Goal: Complete application form

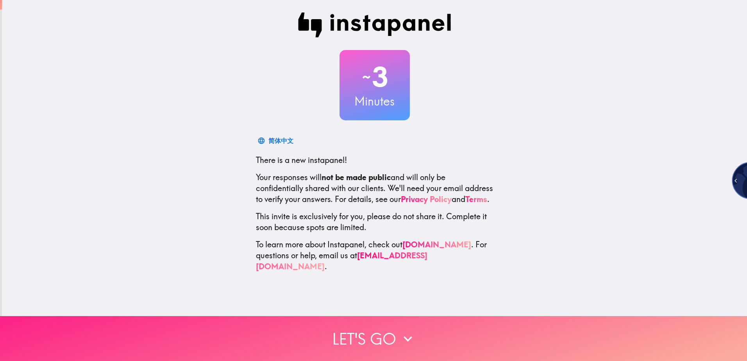
click at [352, 329] on button "Let's go" at bounding box center [373, 338] width 747 height 45
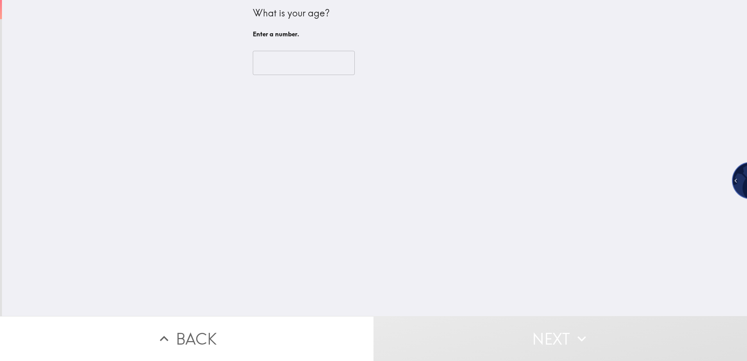
click at [303, 62] on input "number" at bounding box center [304, 63] width 102 height 24
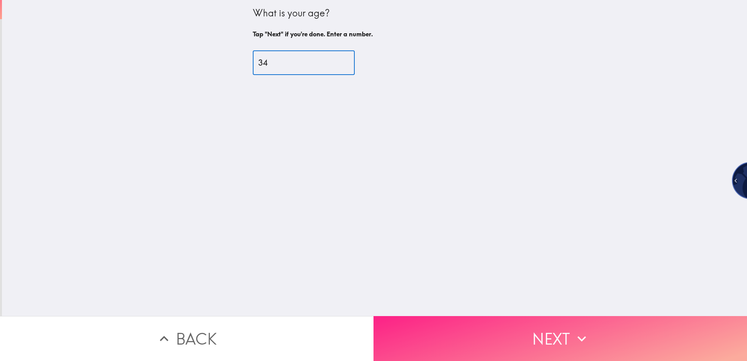
type input "34"
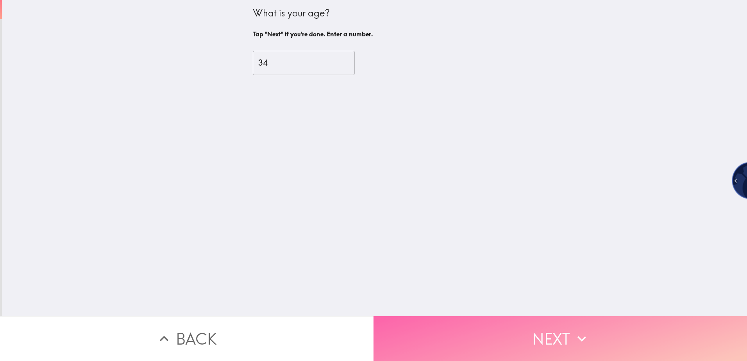
click at [472, 324] on button "Next" at bounding box center [561, 338] width 374 height 45
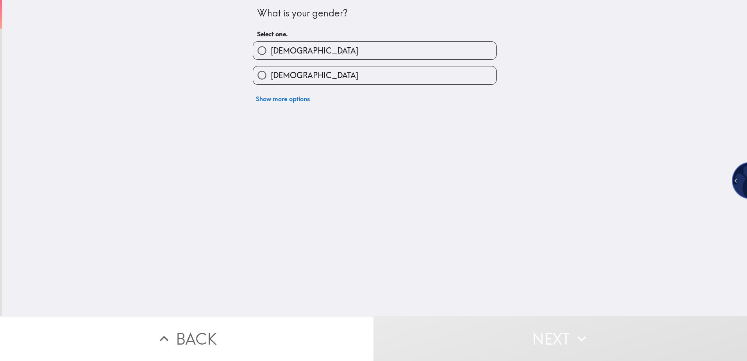
click at [315, 53] on label "[DEMOGRAPHIC_DATA]" at bounding box center [374, 51] width 243 height 18
click at [271, 53] on input "[DEMOGRAPHIC_DATA]" at bounding box center [262, 51] width 18 height 18
radio input "true"
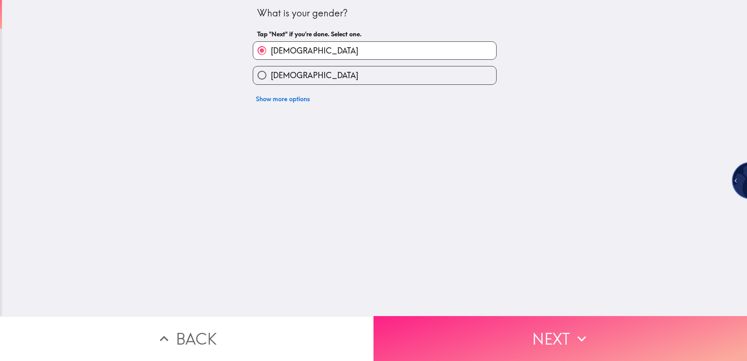
click at [478, 318] on button "Next" at bounding box center [561, 338] width 374 height 45
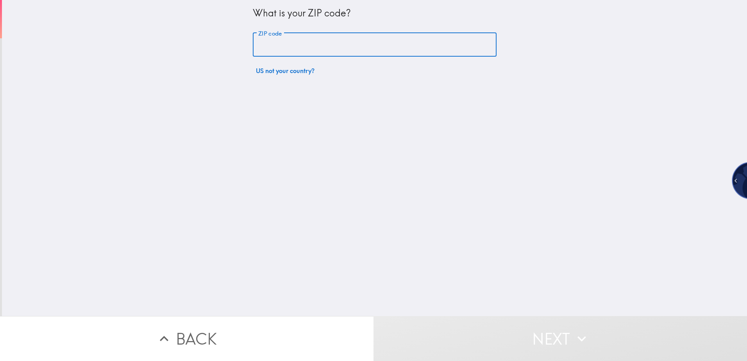
click at [322, 46] on input "ZIP code" at bounding box center [375, 45] width 244 height 24
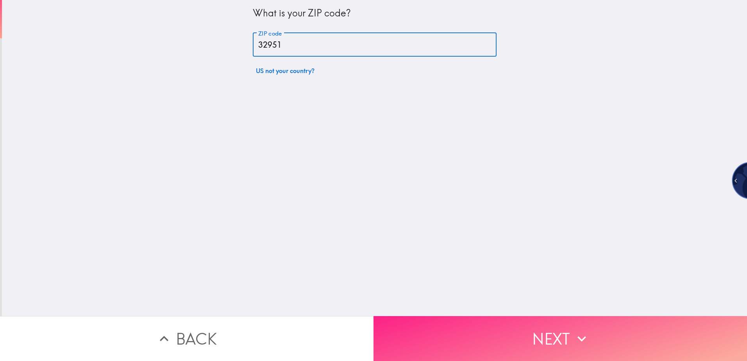
type input "32951"
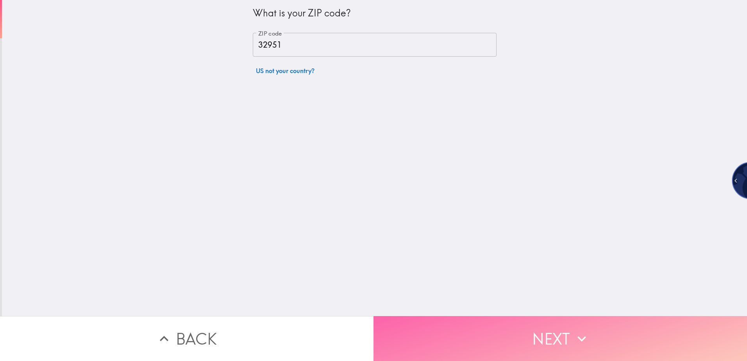
click at [464, 327] on button "Next" at bounding box center [561, 338] width 374 height 45
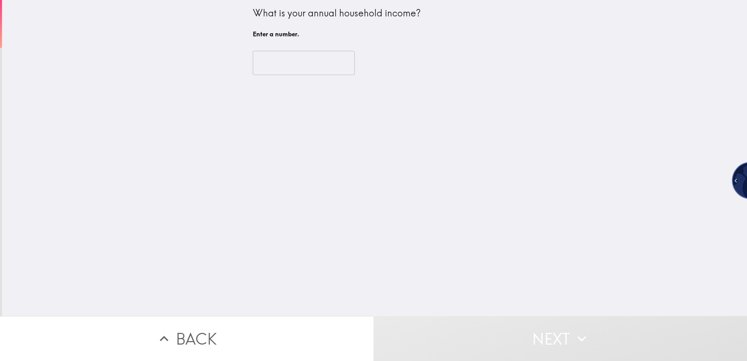
click at [319, 64] on input "number" at bounding box center [304, 63] width 102 height 24
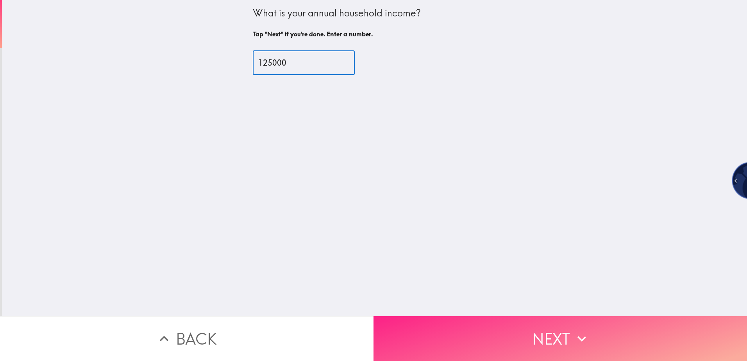
type input "125000"
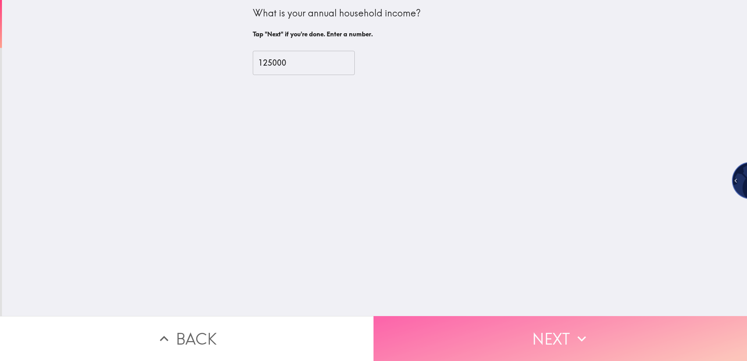
click at [512, 342] on button "Next" at bounding box center [561, 338] width 374 height 45
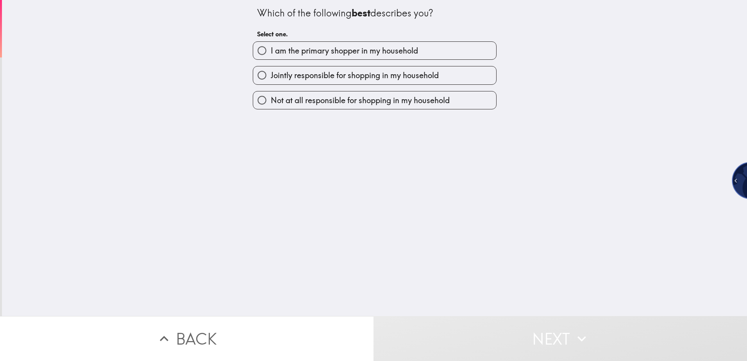
click at [384, 47] on span "I am the primary shopper in my household" at bounding box center [344, 50] width 147 height 11
click at [271, 47] on input "I am the primary shopper in my household" at bounding box center [262, 51] width 18 height 18
radio input "true"
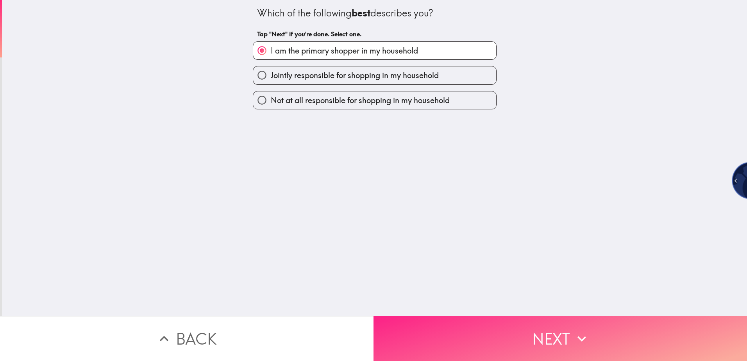
click at [469, 326] on button "Next" at bounding box center [561, 338] width 374 height 45
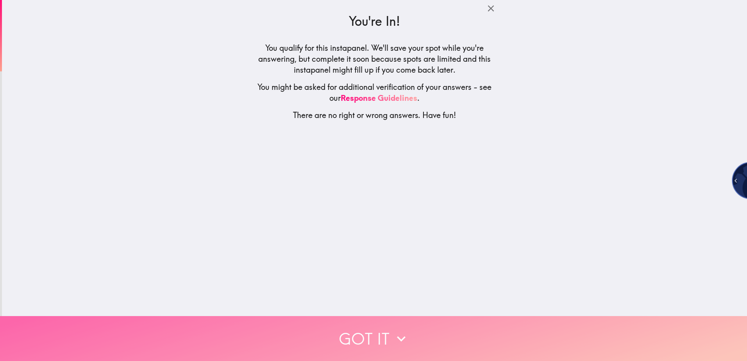
click at [476, 331] on button "Got it" at bounding box center [373, 338] width 747 height 45
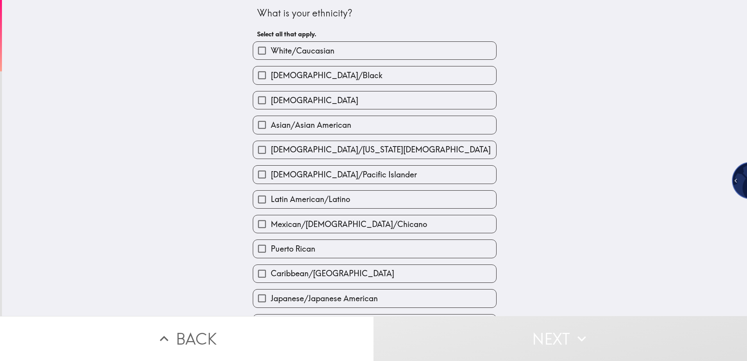
click at [367, 50] on label "White/Caucasian" at bounding box center [374, 51] width 243 height 18
click at [271, 50] on input "White/Caucasian" at bounding box center [262, 51] width 18 height 18
checkbox input "true"
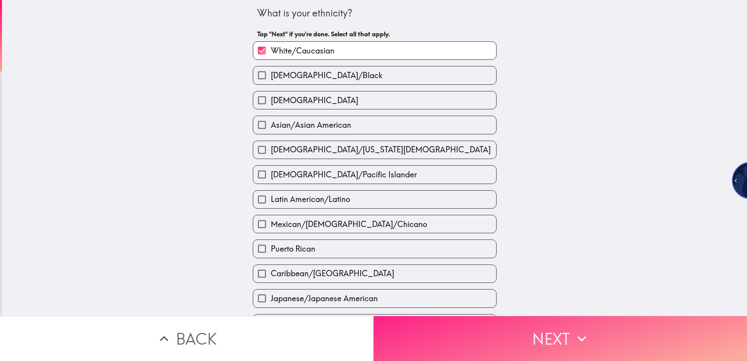
click at [518, 349] on button "Next" at bounding box center [561, 338] width 374 height 45
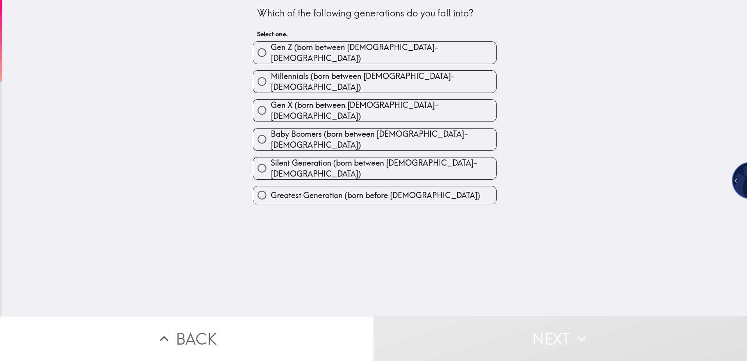
click at [381, 75] on span "Millennials (born between [DEMOGRAPHIC_DATA]-[DEMOGRAPHIC_DATA])" at bounding box center [384, 82] width 226 height 22
click at [271, 75] on input "Millennials (born between [DEMOGRAPHIC_DATA]-[DEMOGRAPHIC_DATA])" at bounding box center [262, 82] width 18 height 18
radio input "true"
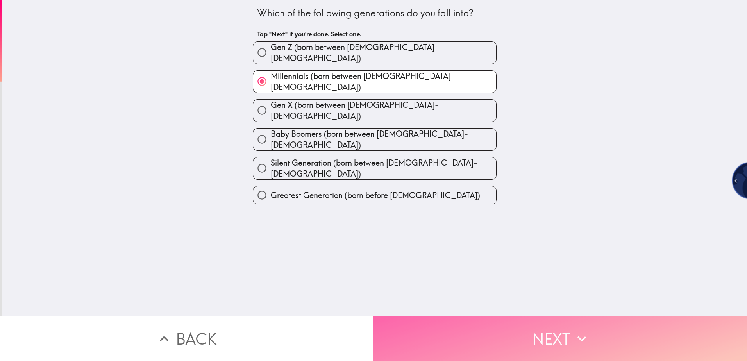
click at [520, 321] on button "Next" at bounding box center [561, 338] width 374 height 45
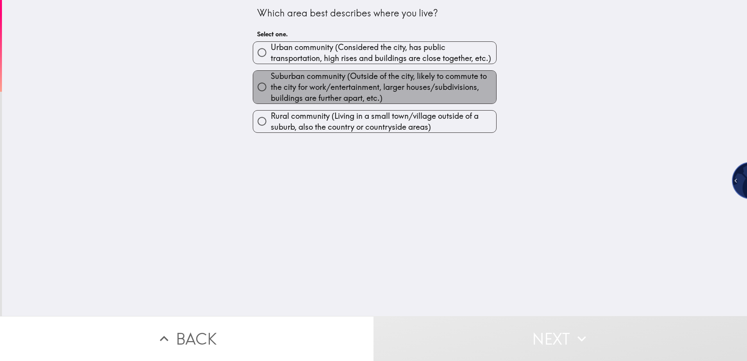
click at [418, 90] on span "Suburban community (Outside of the city, likely to commute to the city for work…" at bounding box center [384, 87] width 226 height 33
click at [271, 90] on input "Suburban community (Outside of the city, likely to commute to the city for work…" at bounding box center [262, 87] width 18 height 18
radio input "true"
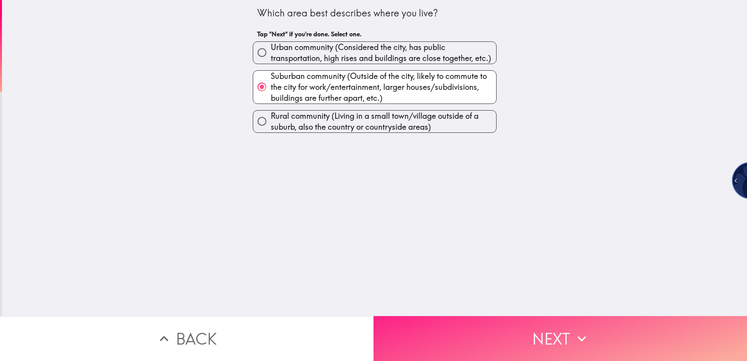
click at [465, 330] on button "Next" at bounding box center [561, 338] width 374 height 45
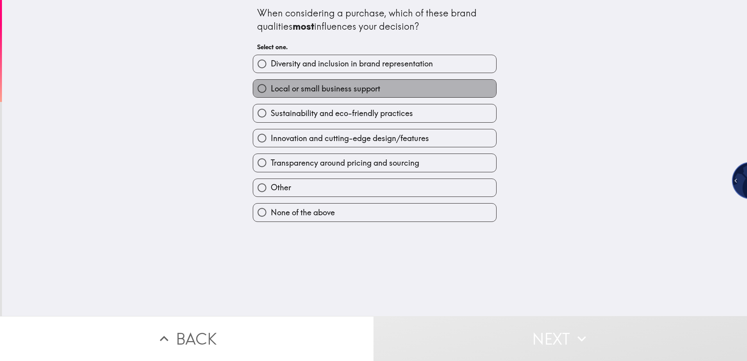
click at [348, 92] on span "Local or small business support" at bounding box center [325, 88] width 109 height 11
click at [271, 92] on input "Local or small business support" at bounding box center [262, 89] width 18 height 18
radio input "true"
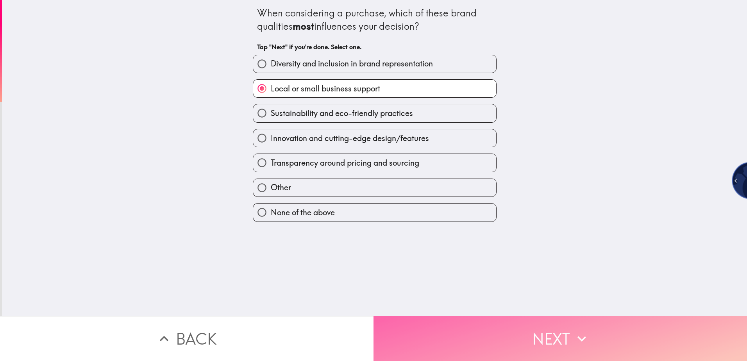
click at [463, 321] on button "Next" at bounding box center [561, 338] width 374 height 45
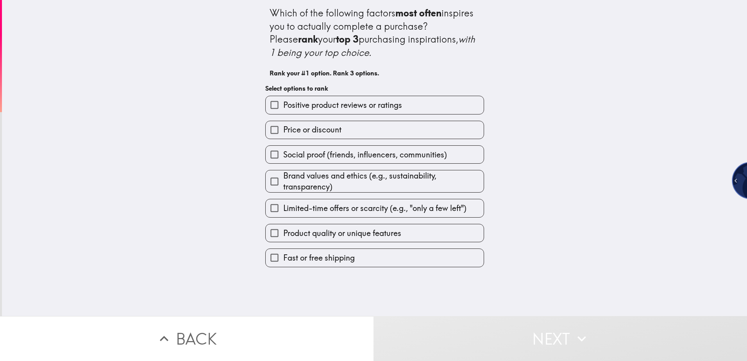
click at [362, 103] on span "Positive product reviews or ratings" at bounding box center [342, 105] width 119 height 11
click at [283, 103] on input "Positive product reviews or ratings" at bounding box center [275, 105] width 18 height 18
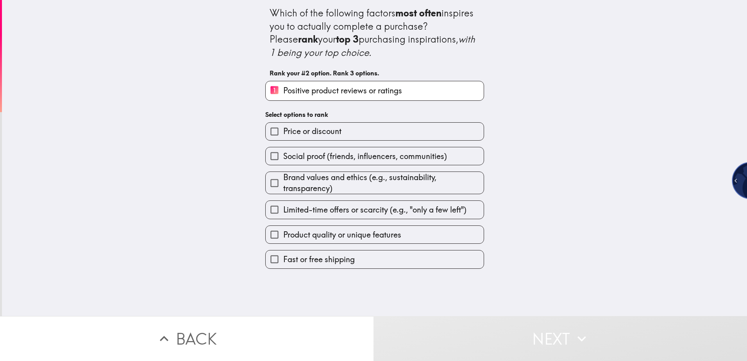
click at [362, 132] on label "Price or discount" at bounding box center [375, 132] width 218 height 18
click at [283, 132] on input "Price or discount" at bounding box center [275, 132] width 18 height 18
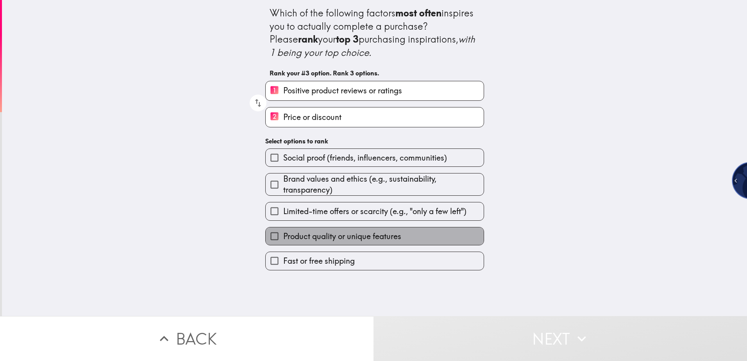
click at [374, 232] on span "Product quality or unique features" at bounding box center [342, 236] width 118 height 11
click at [283, 232] on input "Product quality or unique features" at bounding box center [275, 236] width 18 height 18
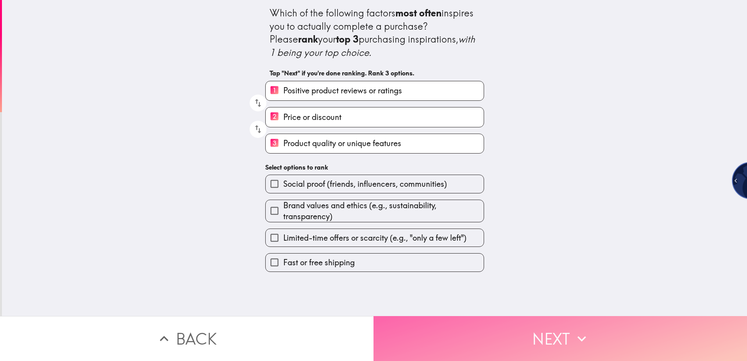
click at [468, 328] on button "Next" at bounding box center [561, 338] width 374 height 45
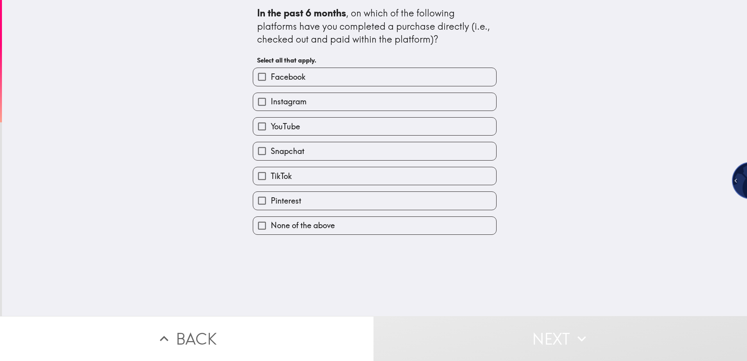
click at [383, 222] on label "None of the above" at bounding box center [374, 226] width 243 height 18
click at [271, 222] on input "None of the above" at bounding box center [262, 226] width 18 height 18
checkbox input "true"
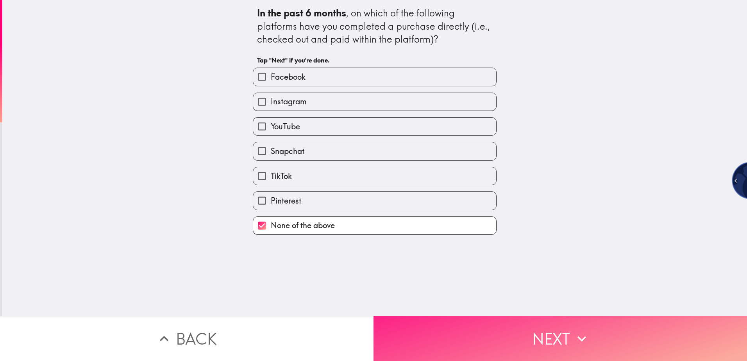
click at [503, 325] on button "Next" at bounding box center [561, 338] width 374 height 45
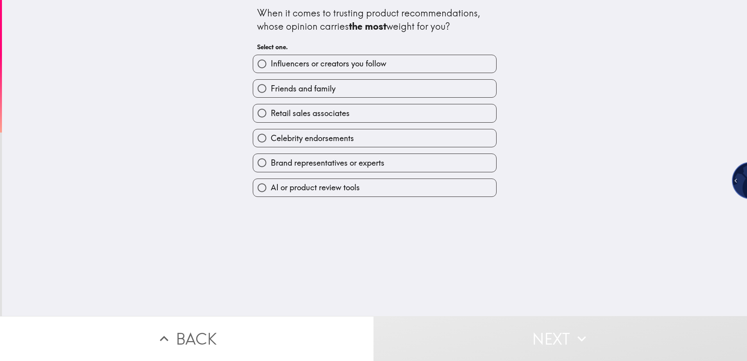
click at [376, 88] on label "Friends and family" at bounding box center [374, 89] width 243 height 18
click at [271, 88] on input "Friends and family" at bounding box center [262, 89] width 18 height 18
radio input "true"
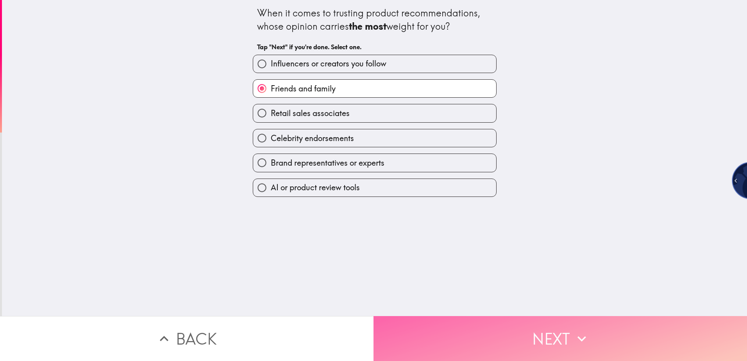
click at [499, 321] on button "Next" at bounding box center [561, 338] width 374 height 45
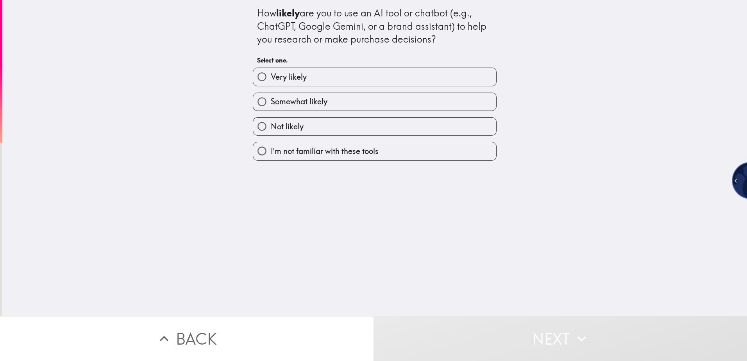
click at [387, 117] on div "Not likely" at bounding box center [372, 123] width 250 height 25
click at [389, 126] on label "Not likely" at bounding box center [374, 127] width 243 height 18
click at [271, 126] on input "Not likely" at bounding box center [262, 127] width 18 height 18
radio input "true"
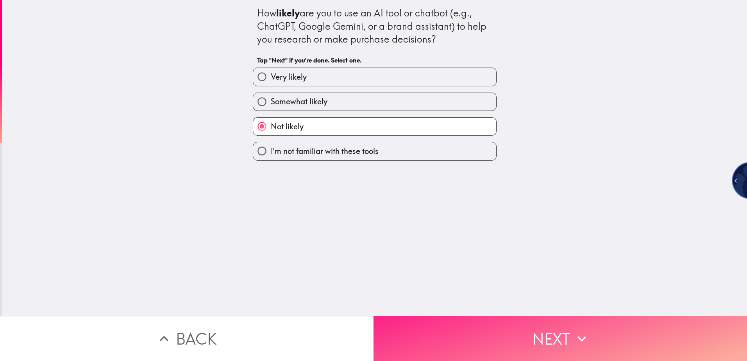
click at [495, 340] on button "Next" at bounding box center [561, 338] width 374 height 45
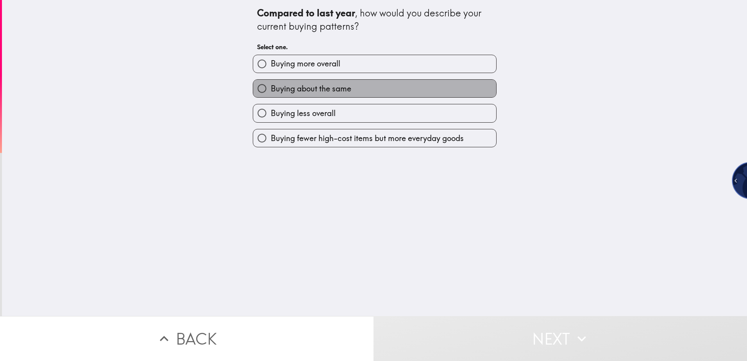
click at [337, 92] on span "Buying about the same" at bounding box center [311, 88] width 81 height 11
click at [271, 92] on input "Buying about the same" at bounding box center [262, 89] width 18 height 18
radio input "true"
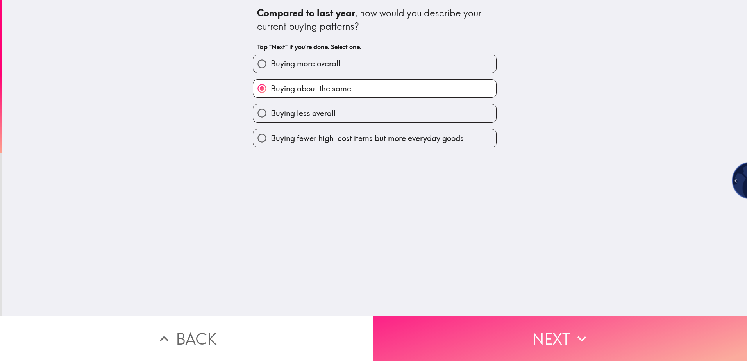
click at [477, 323] on button "Next" at bounding box center [561, 338] width 374 height 45
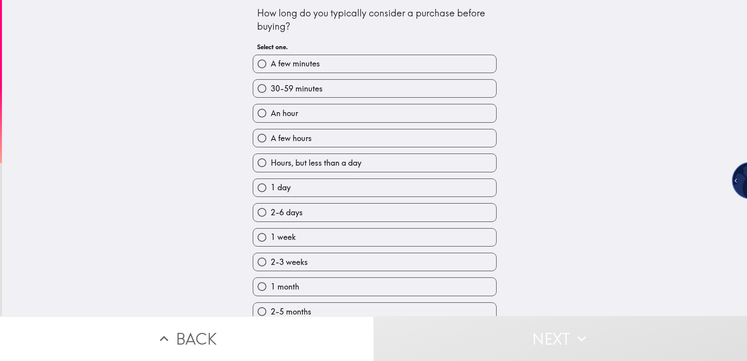
click at [351, 90] on label "30-59 minutes" at bounding box center [374, 89] width 243 height 18
click at [271, 90] on input "30-59 minutes" at bounding box center [262, 89] width 18 height 18
radio input "true"
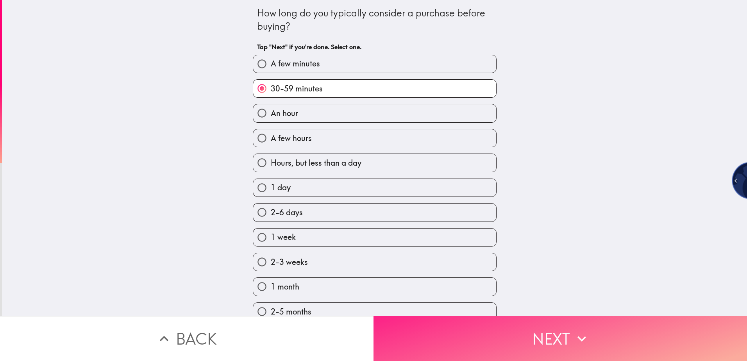
click at [479, 324] on button "Next" at bounding box center [561, 338] width 374 height 45
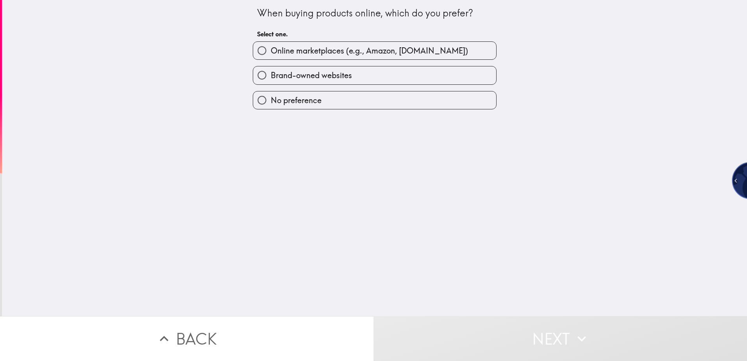
click at [360, 72] on label "Brand-owned websites" at bounding box center [374, 75] width 243 height 18
click at [271, 72] on input "Brand-owned websites" at bounding box center [262, 75] width 18 height 18
radio input "true"
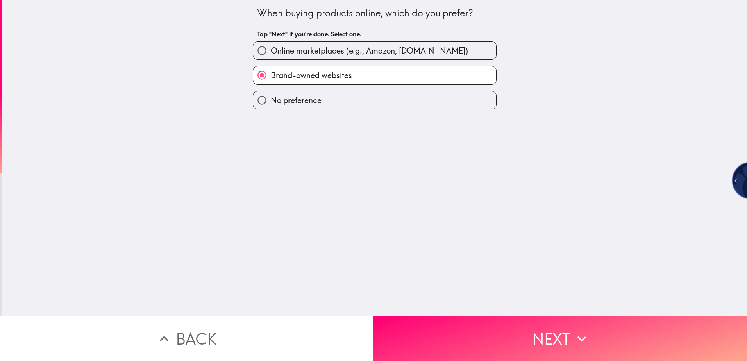
click at [372, 56] on span "Online marketplaces (e.g., Amazon, [DOMAIN_NAME])" at bounding box center [369, 50] width 197 height 11
click at [271, 56] on input "Online marketplaces (e.g., Amazon, [DOMAIN_NAME])" at bounding box center [262, 51] width 18 height 18
radio input "true"
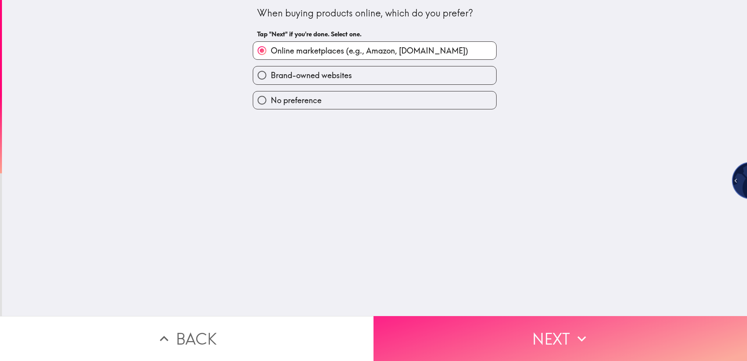
click at [513, 319] on button "Next" at bounding box center [561, 338] width 374 height 45
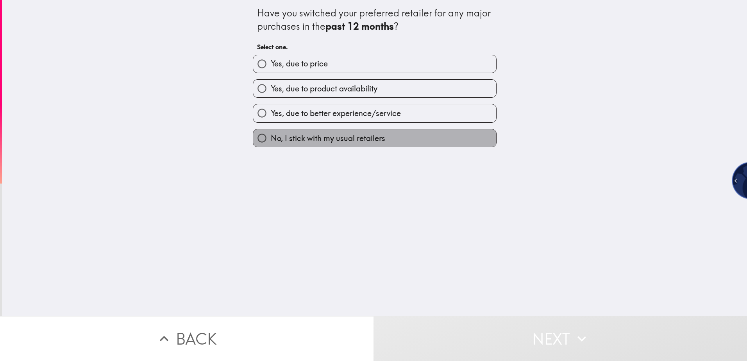
click at [394, 135] on label "No, I stick with my usual retailers" at bounding box center [374, 138] width 243 height 18
click at [271, 135] on input "No, I stick with my usual retailers" at bounding box center [262, 138] width 18 height 18
radio input "true"
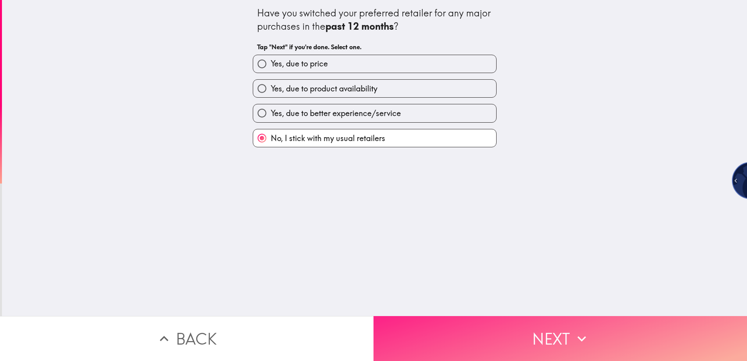
click at [506, 320] on button "Next" at bounding box center [561, 338] width 374 height 45
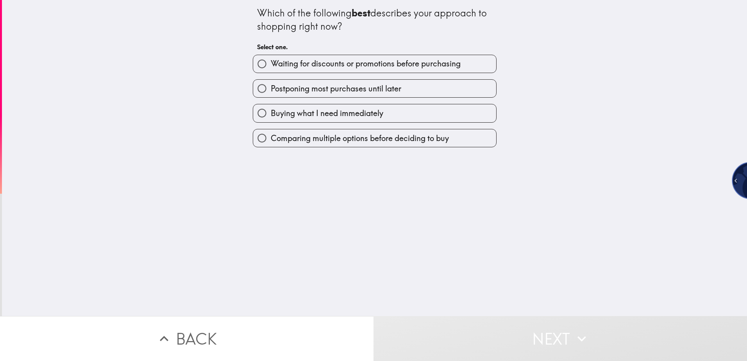
click at [375, 60] on span "Waiting for discounts or promotions before purchasing" at bounding box center [366, 63] width 190 height 11
click at [271, 60] on input "Waiting for discounts or promotions before purchasing" at bounding box center [262, 64] width 18 height 18
radio input "true"
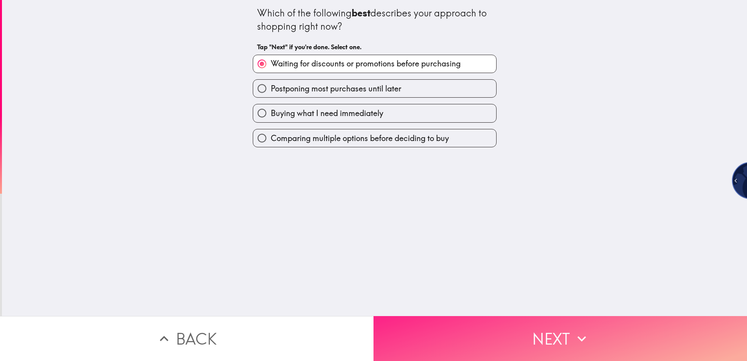
click at [518, 321] on button "Next" at bounding box center [561, 338] width 374 height 45
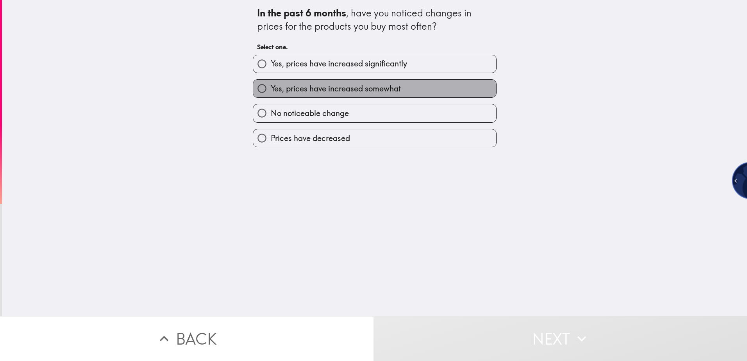
click at [367, 95] on label "Yes, prices have increased somewhat" at bounding box center [374, 89] width 243 height 18
click at [271, 95] on input "Yes, prices have increased somewhat" at bounding box center [262, 89] width 18 height 18
radio input "true"
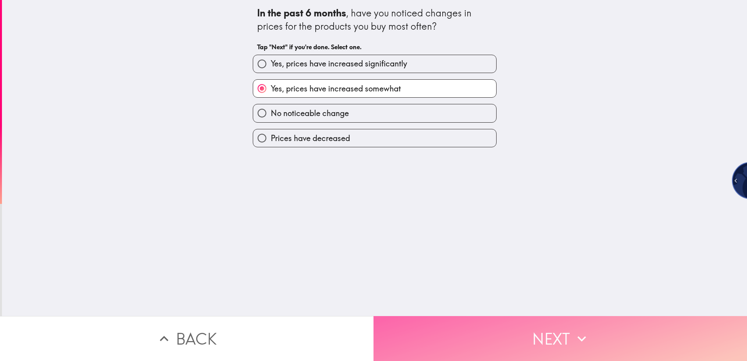
click at [512, 325] on button "Next" at bounding box center [561, 338] width 374 height 45
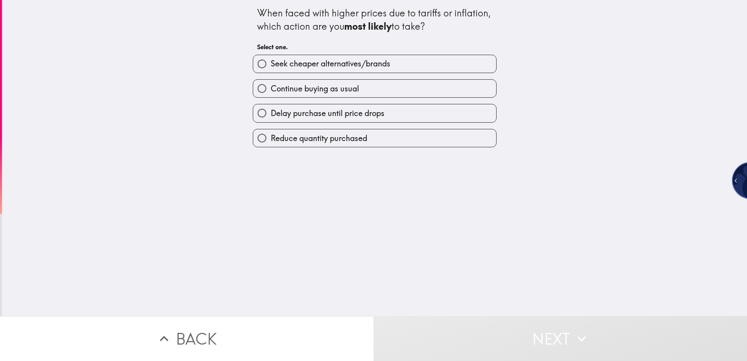
click at [385, 57] on label "Seek cheaper alternatives/brands" at bounding box center [374, 64] width 243 height 18
click at [271, 57] on input "Seek cheaper alternatives/brands" at bounding box center [262, 64] width 18 height 18
radio input "true"
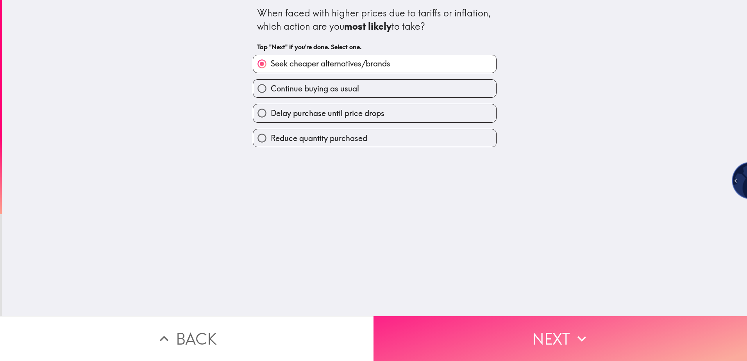
click at [508, 328] on button "Next" at bounding box center [561, 338] width 374 height 45
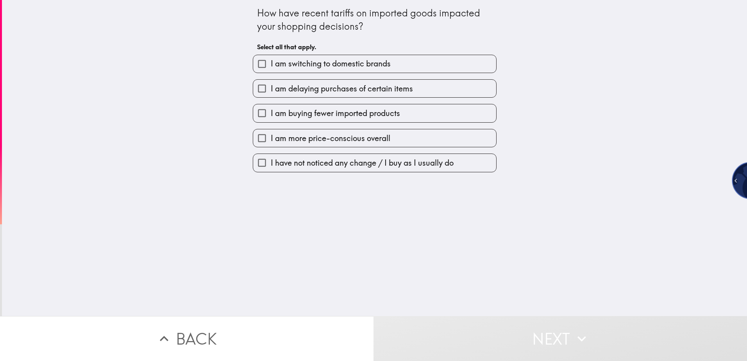
click at [434, 110] on label "I am buying fewer imported products" at bounding box center [374, 113] width 243 height 18
click at [271, 110] on input "I am buying fewer imported products" at bounding box center [262, 113] width 18 height 18
checkbox input "true"
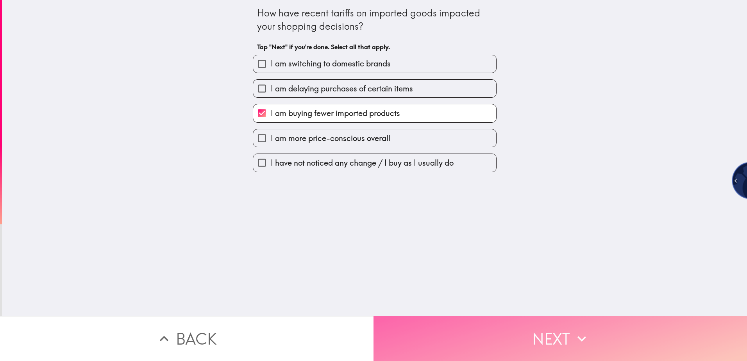
click at [538, 344] on button "Next" at bounding box center [561, 338] width 374 height 45
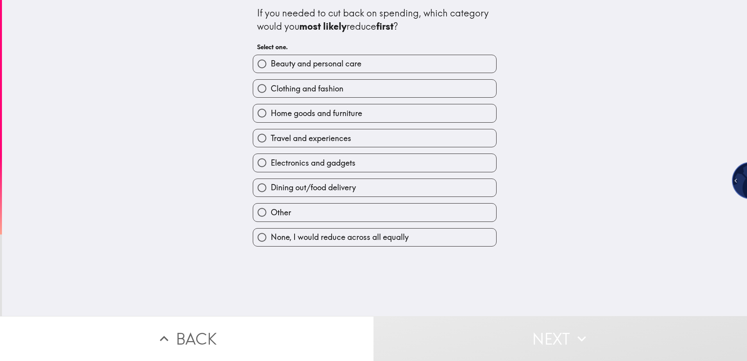
click at [396, 139] on label "Travel and experiences" at bounding box center [374, 138] width 243 height 18
click at [271, 139] on input "Travel and experiences" at bounding box center [262, 138] width 18 height 18
radio input "true"
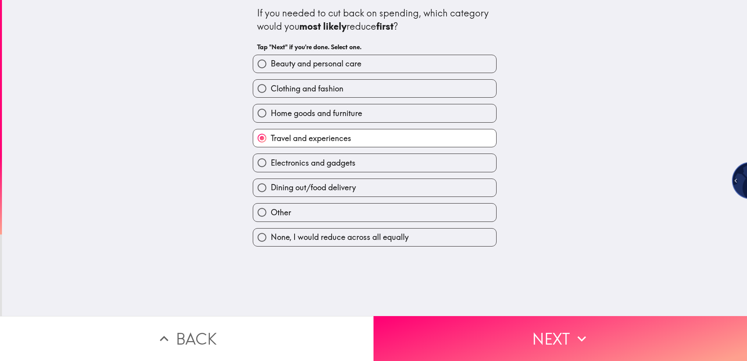
click at [396, 86] on label "Clothing and fashion" at bounding box center [374, 89] width 243 height 18
click at [271, 86] on input "Clothing and fashion" at bounding box center [262, 89] width 18 height 18
radio input "true"
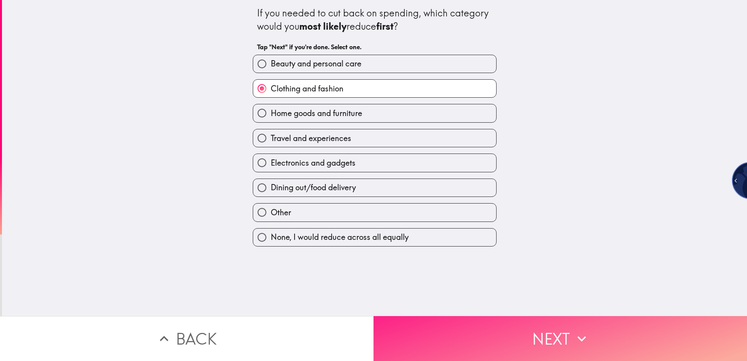
click at [522, 340] on button "Next" at bounding box center [561, 338] width 374 height 45
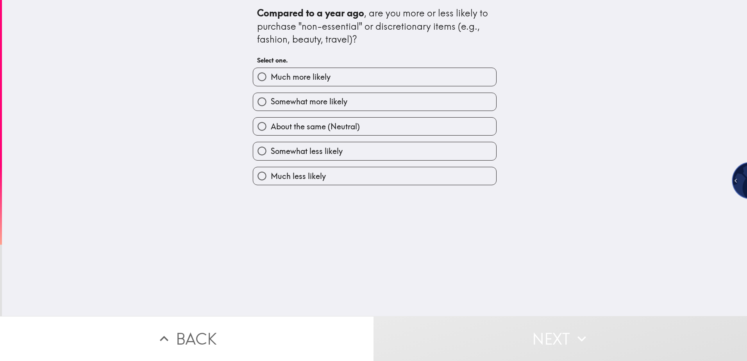
click at [377, 128] on label "About the same (Neutral)" at bounding box center [374, 127] width 243 height 18
click at [271, 128] on input "About the same (Neutral)" at bounding box center [262, 127] width 18 height 18
radio input "true"
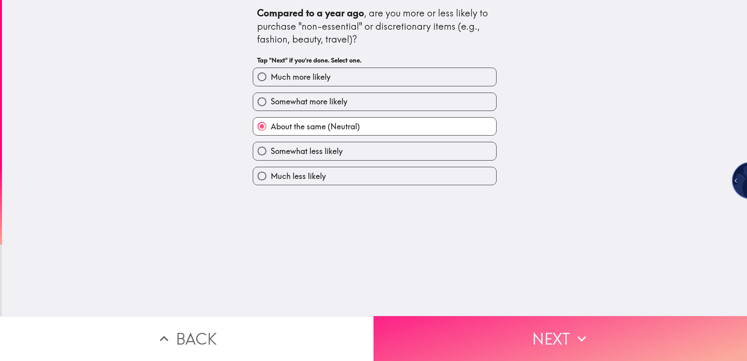
click at [490, 334] on button "Next" at bounding box center [561, 338] width 374 height 45
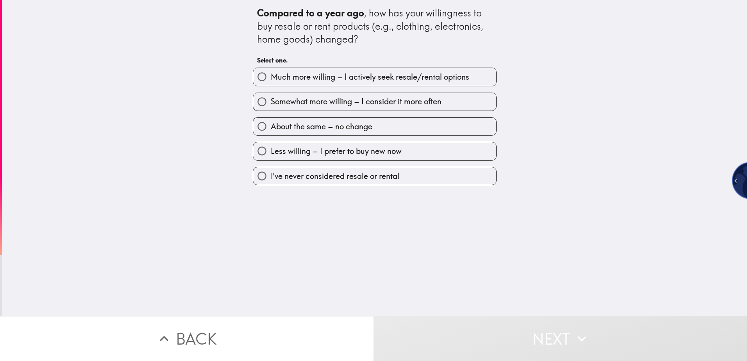
click at [391, 128] on label "About the same – no change" at bounding box center [374, 127] width 243 height 18
click at [271, 128] on input "About the same – no change" at bounding box center [262, 127] width 18 height 18
radio input "true"
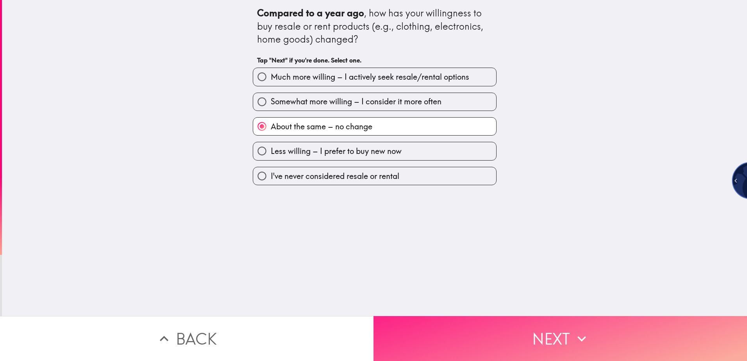
click at [521, 318] on button "Next" at bounding box center [561, 338] width 374 height 45
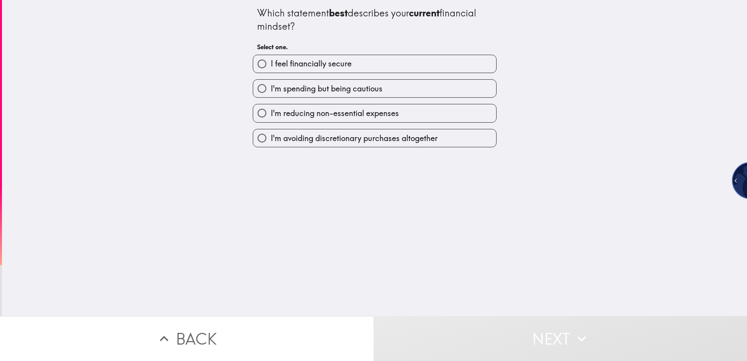
click at [399, 89] on label "I'm spending but being cautious" at bounding box center [374, 89] width 243 height 18
click at [271, 89] on input "I'm spending but being cautious" at bounding box center [262, 89] width 18 height 18
radio input "true"
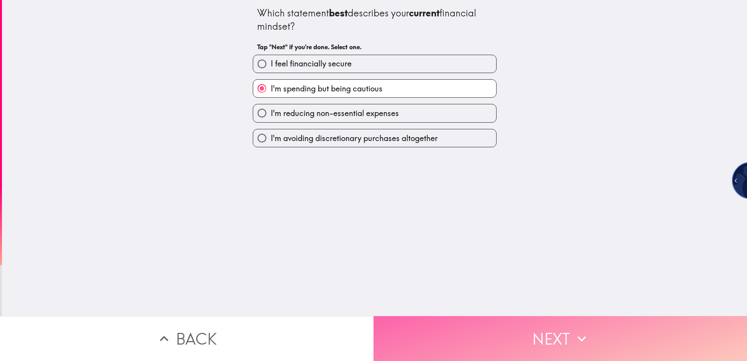
click at [528, 332] on button "Next" at bounding box center [561, 338] width 374 height 45
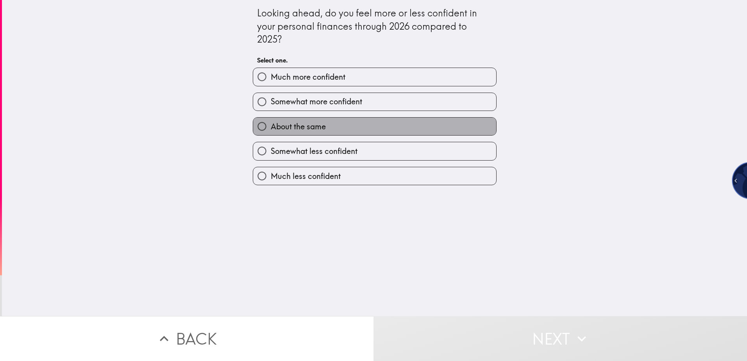
click at [373, 120] on label "About the same" at bounding box center [374, 127] width 243 height 18
click at [271, 120] on input "About the same" at bounding box center [262, 127] width 18 height 18
radio input "true"
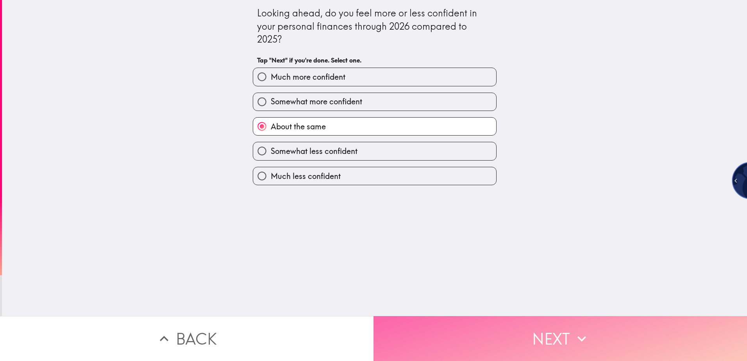
click at [484, 321] on button "Next" at bounding box center [561, 338] width 374 height 45
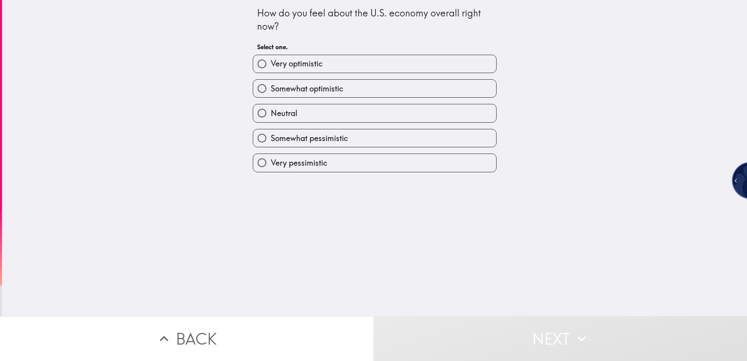
click at [381, 91] on label "Somewhat optimistic" at bounding box center [374, 89] width 243 height 18
click at [271, 91] on input "Somewhat optimistic" at bounding box center [262, 89] width 18 height 18
radio input "true"
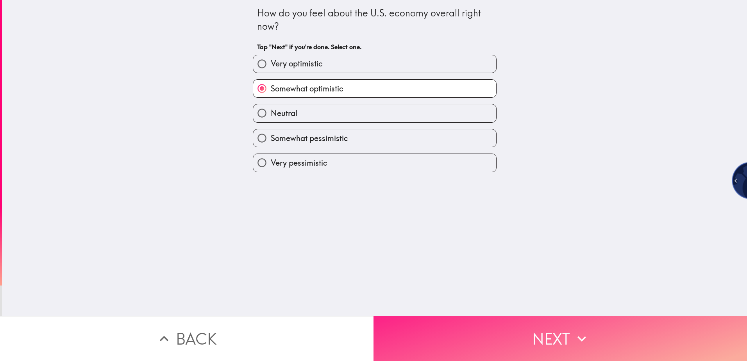
click at [514, 323] on button "Next" at bounding box center [561, 338] width 374 height 45
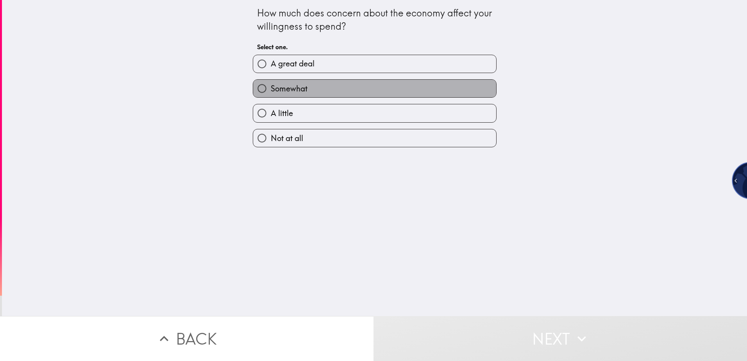
click at [346, 90] on label "Somewhat" at bounding box center [374, 89] width 243 height 18
click at [271, 90] on input "Somewhat" at bounding box center [262, 89] width 18 height 18
radio input "true"
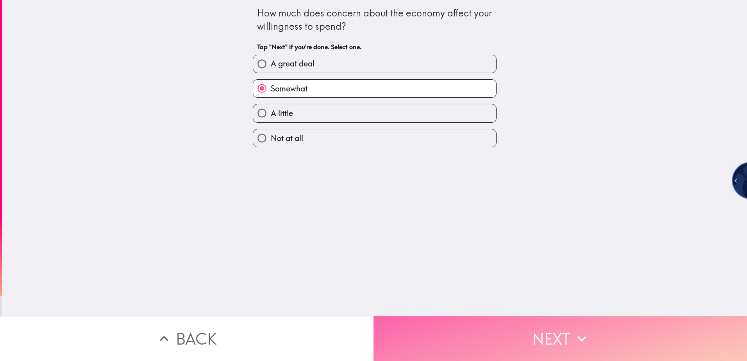
click at [507, 325] on button "Next" at bounding box center [561, 338] width 374 height 45
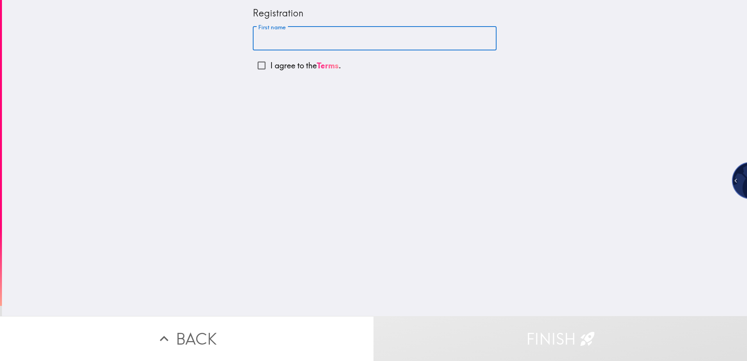
click at [324, 47] on input "First name" at bounding box center [375, 39] width 244 height 24
type input "[PERSON_NAME]"
click at [253, 66] on input "I agree to the Terms ." at bounding box center [262, 66] width 18 height 18
checkbox input "true"
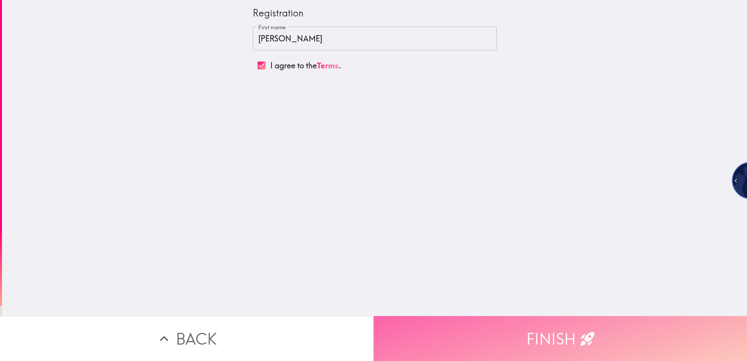
click at [481, 340] on button "Finish" at bounding box center [561, 338] width 374 height 45
